Goal: Information Seeking & Learning: Learn about a topic

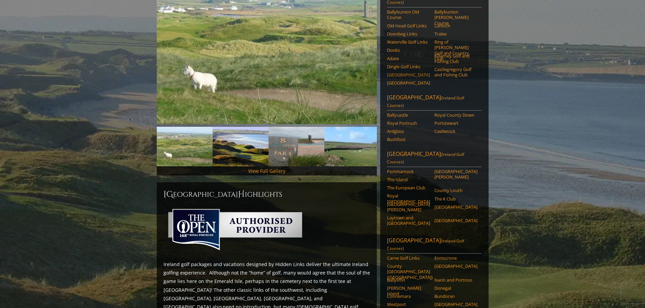
scroll to position [57, 0]
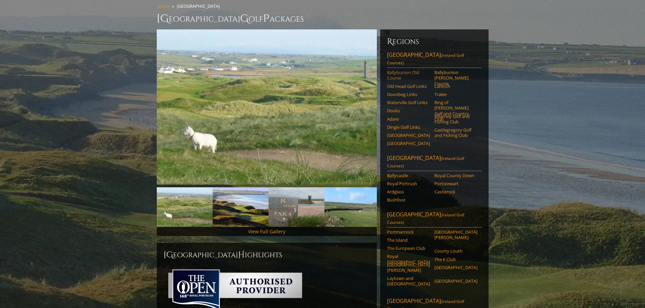
click at [400, 70] on link "Ballybunion Old Course" at bounding box center [408, 75] width 43 height 11
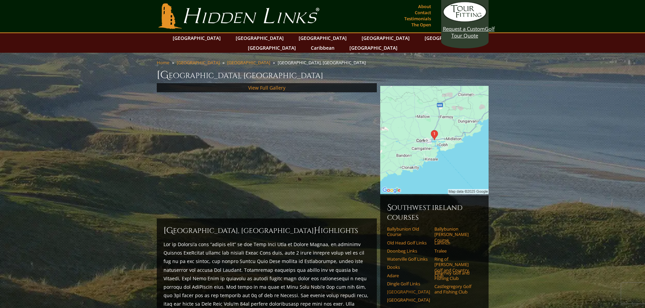
click at [391, 290] on link "[GEOGRAPHIC_DATA]" at bounding box center [408, 292] width 43 height 5
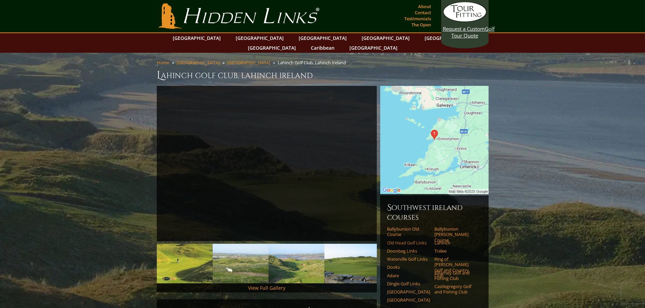
click at [415, 240] on link "Old Head Golf Links" at bounding box center [408, 242] width 43 height 5
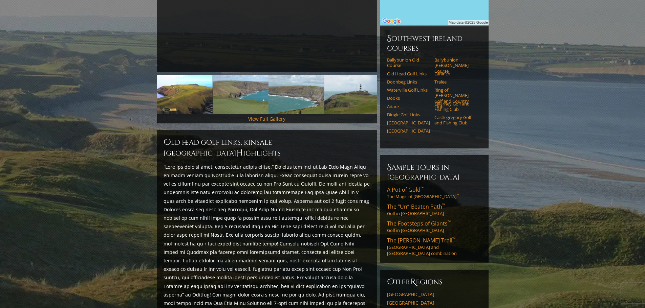
scroll to position [113, 0]
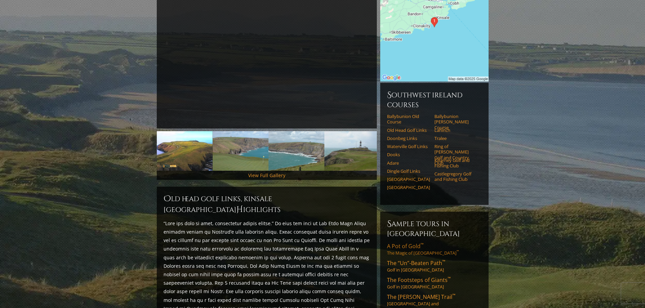
click at [409, 243] on span "A Pot of Gold ™" at bounding box center [405, 246] width 37 height 7
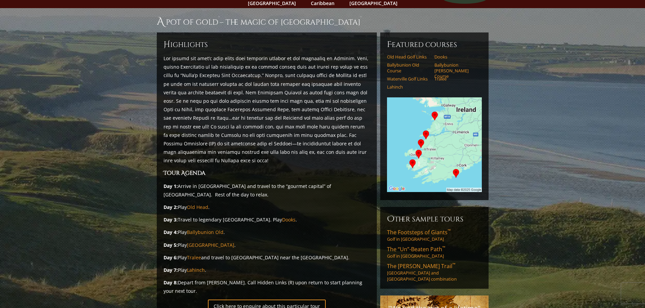
scroll to position [113, 0]
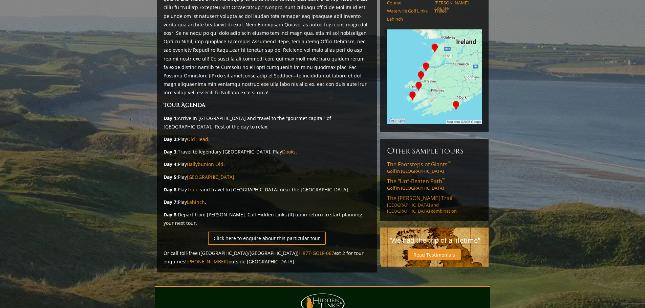
click at [412, 195] on span "The [PERSON_NAME] Trail ™" at bounding box center [421, 198] width 68 height 7
